Goal: Check status

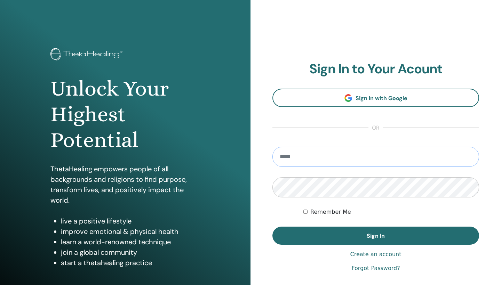
type input "**********"
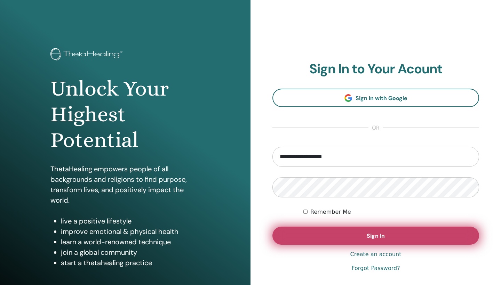
click at [382, 237] on span "Sign In" at bounding box center [376, 235] width 18 height 7
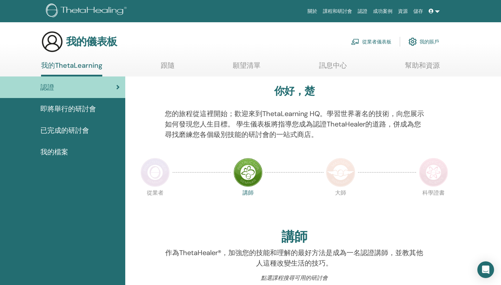
click at [84, 128] on span "已完成的研討會" at bounding box center [64, 130] width 49 height 10
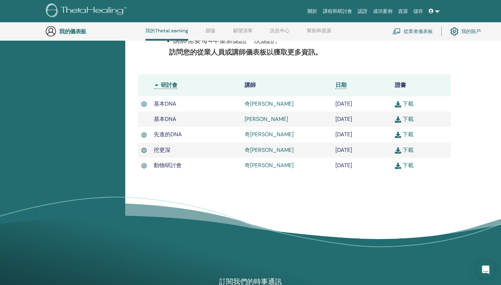
scroll to position [156, 0]
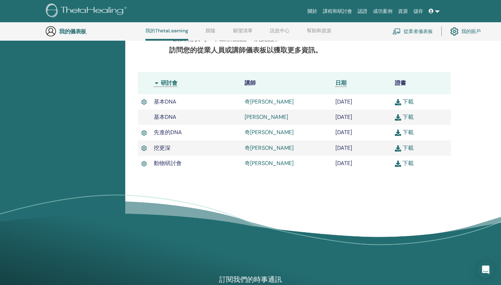
click at [399, 161] on img at bounding box center [398, 164] width 6 height 6
drag, startPoint x: 181, startPoint y: 162, endPoint x: 153, endPoint y: 164, distance: 28.3
click at [153, 164] on td "動物研討會" at bounding box center [195, 163] width 91 height 15
copy span "動物研討會"
